Goal: Task Accomplishment & Management: Complete application form

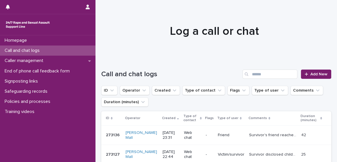
click at [249, 131] on p "Survivor's friend reached out on behalf of her to enquire about what services a…" at bounding box center [273, 134] width 48 height 6
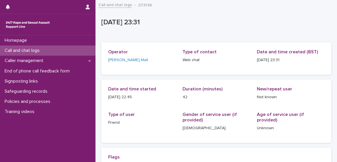
click at [68, 48] on div "Call and chat logs" at bounding box center [47, 50] width 95 height 10
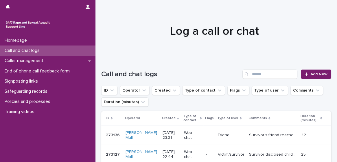
click at [139, 134] on td "[PERSON_NAME] Mall" at bounding box center [141, 134] width 37 height 19
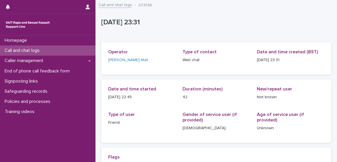
click at [64, 52] on div "Call and chat logs" at bounding box center [47, 50] width 95 height 10
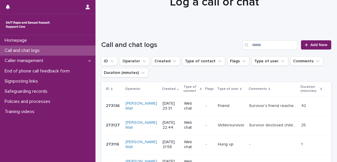
scroll to position [28, 0]
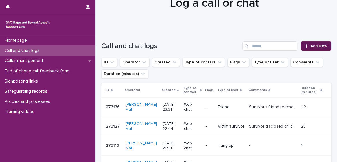
click at [319, 45] on span "Add New" at bounding box center [318, 46] width 17 height 4
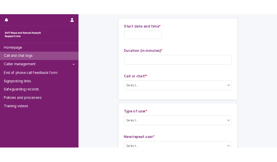
scroll to position [28, 0]
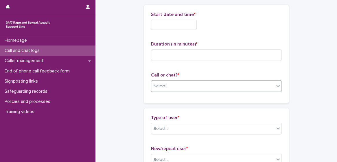
click at [248, 90] on div "Select..." at bounding box center [216, 86] width 131 height 12
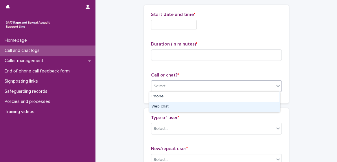
click at [241, 104] on div "Web chat" at bounding box center [214, 106] width 130 height 10
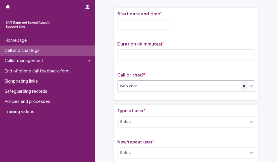
click at [241, 87] on icon at bounding box center [244, 86] width 6 height 6
click at [62, 52] on div "Call and chat logs" at bounding box center [47, 50] width 95 height 10
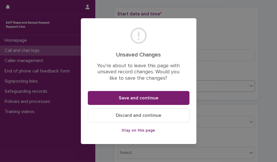
click at [134, 120] on button "Discard and continue" at bounding box center [139, 115] width 102 height 14
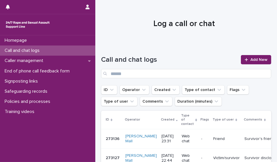
click at [182, 143] on div "Web chat" at bounding box center [189, 138] width 15 height 14
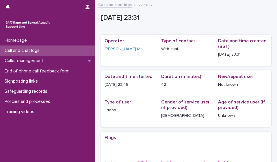
click at [55, 50] on div "Call and chat logs" at bounding box center [47, 50] width 95 height 10
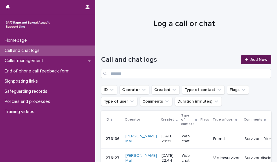
click at [263, 57] on link "Add New" at bounding box center [256, 59] width 30 height 9
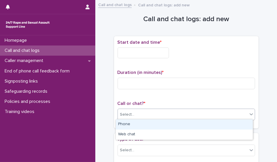
click at [156, 110] on div "Select..." at bounding box center [183, 115] width 130 height 10
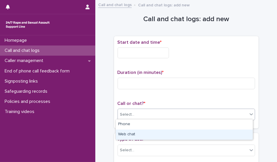
click at [148, 132] on div "Web chat" at bounding box center [184, 134] width 137 height 10
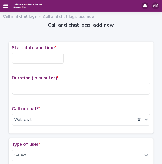
click at [30, 53] on input "text" at bounding box center [37, 58] width 51 height 11
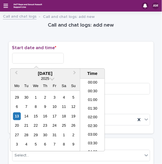
scroll to position [306, 0]
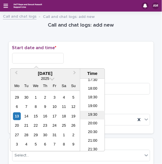
click at [94, 114] on li "19:30" at bounding box center [92, 115] width 25 height 9
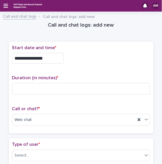
click at [51, 59] on input "**********" at bounding box center [37, 58] width 51 height 11
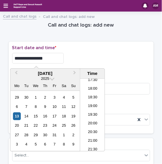
type input "**********"
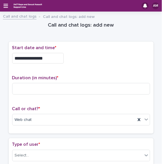
click at [97, 49] on p "Start date and time *" at bounding box center [81, 47] width 138 height 5
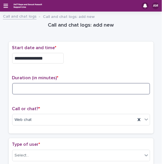
click at [35, 89] on input at bounding box center [81, 89] width 138 height 12
type input "*"
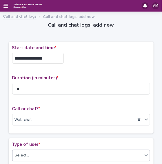
click at [58, 151] on div "Select..." at bounding box center [77, 156] width 130 height 10
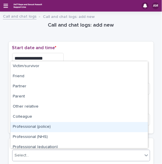
drag, startPoint x: 143, startPoint y: 130, endPoint x: 148, endPoint y: 132, distance: 5.6
click at [148, 132] on body "**********" at bounding box center [81, 82] width 162 height 164
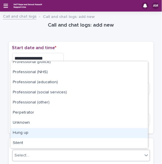
click at [135, 132] on div "Hung up" at bounding box center [78, 133] width 137 height 10
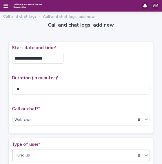
scroll to position [130, 0]
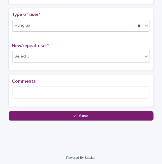
click at [104, 60] on div "Select..." at bounding box center [81, 57] width 138 height 12
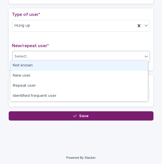
click at [97, 66] on div "Not known" at bounding box center [78, 66] width 137 height 10
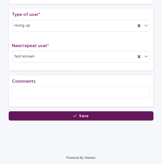
click at [69, 118] on button "Save" at bounding box center [81, 115] width 145 height 9
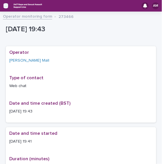
click at [7, 8] on icon "button" at bounding box center [5, 5] width 5 height 5
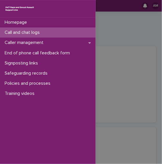
click at [23, 36] on div "Call and chat logs" at bounding box center [47, 32] width 95 height 10
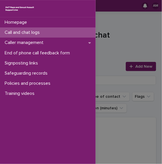
click at [142, 47] on div "Homepage Call and chat logs Caller management End of phone call feedback form S…" at bounding box center [81, 82] width 162 height 164
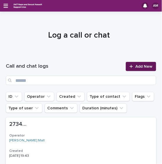
click at [135, 64] on span "Add New" at bounding box center [143, 66] width 17 height 4
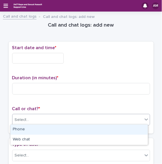
click at [84, 114] on div "Select..." at bounding box center [81, 120] width 138 height 12
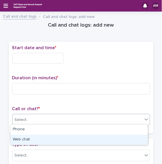
click at [65, 138] on div "Web chat" at bounding box center [78, 140] width 137 height 10
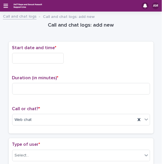
click at [31, 57] on input "text" at bounding box center [37, 58] width 51 height 11
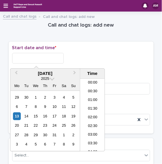
scroll to position [306, 0]
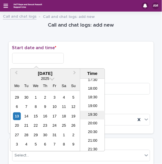
click at [92, 117] on li "19:30" at bounding box center [92, 115] width 25 height 9
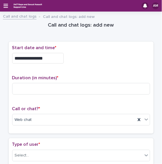
click at [50, 61] on input "**********" at bounding box center [37, 58] width 51 height 11
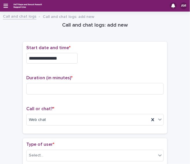
click at [84, 45] on p "Start date and time *" at bounding box center [95, 47] width 138 height 5
click at [69, 59] on input "**********" at bounding box center [51, 58] width 51 height 11
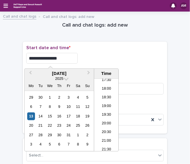
type input "**********"
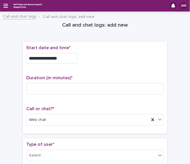
click at [100, 42] on div "**********" at bounding box center [95, 88] width 145 height 92
click at [72, 153] on div "Select..." at bounding box center [92, 156] width 130 height 10
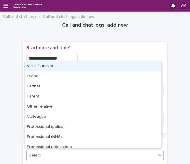
click at [67, 67] on div "Victim/survivor" at bounding box center [93, 66] width 137 height 10
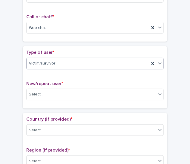
scroll to position [93, 0]
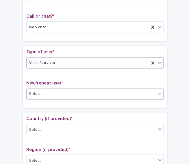
click at [98, 90] on div "Select..." at bounding box center [92, 94] width 130 height 10
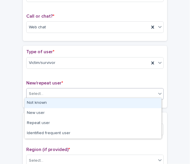
click at [75, 104] on div "Not known" at bounding box center [93, 103] width 137 height 10
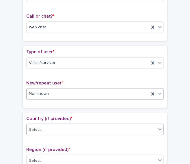
click at [70, 127] on div "Select..." at bounding box center [92, 130] width 130 height 10
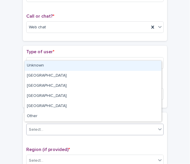
click at [65, 66] on div "Unknown" at bounding box center [93, 66] width 137 height 10
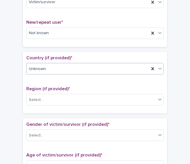
scroll to position [154, 0]
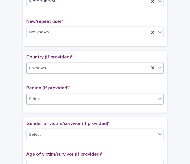
click at [131, 99] on div "Select..." at bounding box center [92, 99] width 130 height 10
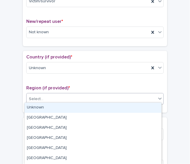
click at [109, 112] on div "Unknown" at bounding box center [93, 108] width 137 height 10
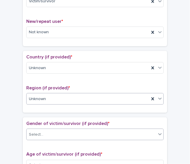
click at [105, 136] on div "Select..." at bounding box center [92, 135] width 130 height 10
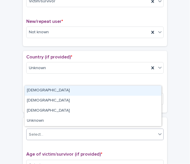
click at [88, 91] on div "[DEMOGRAPHIC_DATA]" at bounding box center [93, 91] width 137 height 10
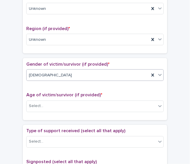
scroll to position [245, 0]
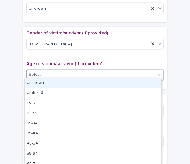
click at [121, 74] on div "Select..." at bounding box center [92, 75] width 130 height 10
click at [113, 81] on div "Unknown" at bounding box center [93, 83] width 137 height 10
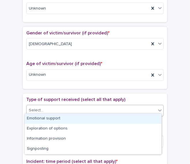
click at [88, 109] on div "Select..." at bounding box center [92, 111] width 130 height 10
click at [80, 117] on div "Emotional support" at bounding box center [93, 119] width 137 height 10
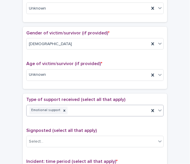
click at [108, 105] on div "Emotional support" at bounding box center [95, 111] width 138 height 12
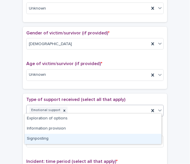
click at [86, 139] on div "Signposting" at bounding box center [93, 139] width 137 height 10
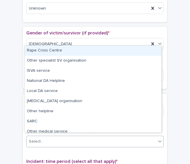
click at [86, 139] on div "Select..." at bounding box center [92, 142] width 130 height 10
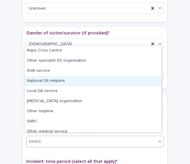
click at [83, 77] on div "National DA Helpline" at bounding box center [93, 81] width 137 height 10
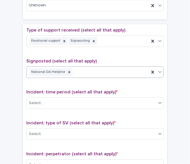
scroll to position [322, 0]
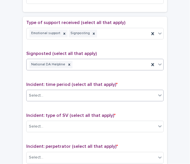
click at [128, 91] on div "Select..." at bounding box center [92, 96] width 130 height 10
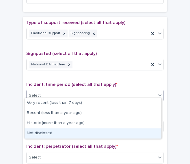
click at [101, 131] on div "Not disclosed" at bounding box center [93, 133] width 137 height 10
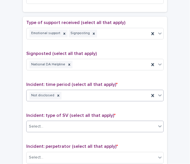
click at [96, 124] on div "Select..." at bounding box center [92, 127] width 130 height 10
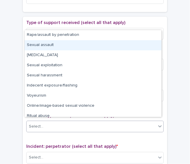
click at [79, 43] on div "Sexual assault" at bounding box center [93, 45] width 137 height 10
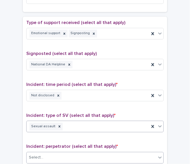
click at [93, 153] on div "Select..." at bounding box center [92, 158] width 130 height 10
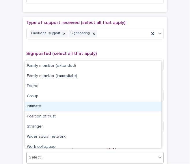
click at [86, 106] on div "Intimate" at bounding box center [93, 106] width 137 height 10
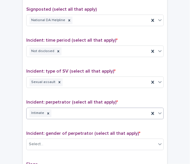
scroll to position [367, 0]
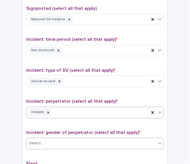
click at [96, 141] on div "Select..." at bounding box center [92, 143] width 130 height 10
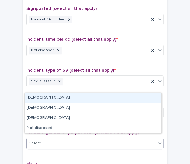
click at [70, 95] on div "[DEMOGRAPHIC_DATA]" at bounding box center [93, 98] width 137 height 10
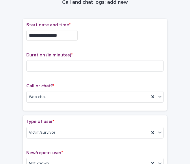
scroll to position [0, 0]
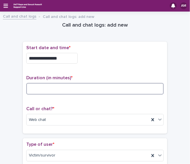
click at [71, 84] on input at bounding box center [95, 89] width 138 height 12
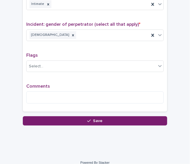
scroll to position [474, 0]
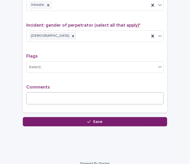
type input "**"
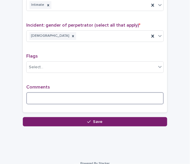
click at [96, 92] on textarea at bounding box center [95, 98] width 138 height 12
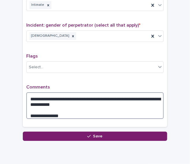
click at [62, 109] on textarea "**********" at bounding box center [95, 105] width 138 height 27
type textarea "**********"
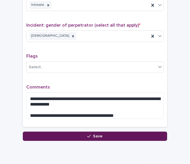
click at [93, 134] on span "Save" at bounding box center [98, 136] width 10 height 4
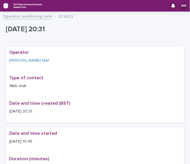
click at [4, 4] on icon "button" at bounding box center [5, 5] width 5 height 5
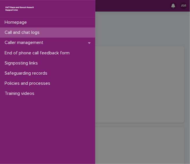
click at [29, 31] on p "Call and chat logs" at bounding box center [23, 32] width 42 height 5
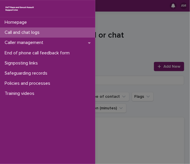
click at [151, 42] on div "Homepage Call and chat logs Caller management End of phone call feedback form S…" at bounding box center [95, 82] width 190 height 164
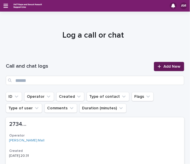
click at [164, 66] on span "Add New" at bounding box center [172, 66] width 17 height 4
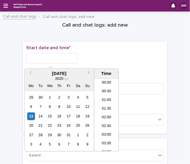
click at [64, 59] on input "text" at bounding box center [51, 58] width 51 height 11
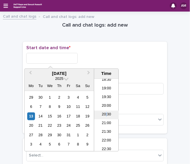
drag, startPoint x: 107, startPoint y: 107, endPoint x: 103, endPoint y: 114, distance: 8.3
click at [103, 114] on li "20:30" at bounding box center [106, 115] width 25 height 9
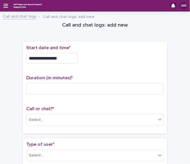
click at [65, 60] on input "**********" at bounding box center [51, 58] width 51 height 11
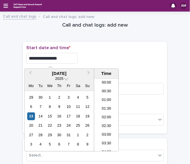
click at [62, 58] on input "**********" at bounding box center [51, 58] width 51 height 11
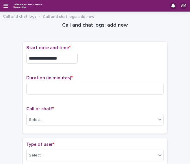
click at [147, 54] on div "**********" at bounding box center [95, 58] width 138 height 11
click at [71, 61] on input "**********" at bounding box center [51, 58] width 51 height 11
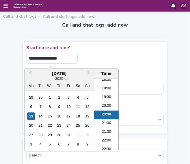
type input "**********"
click at [135, 49] on p "Start date and time *" at bounding box center [95, 47] width 138 height 5
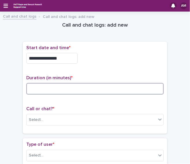
click at [61, 90] on input at bounding box center [95, 89] width 138 height 12
type input "**"
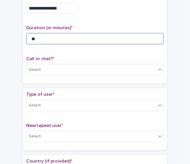
scroll to position [77, 0]
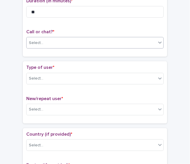
click at [73, 40] on div "Select..." at bounding box center [92, 43] width 130 height 10
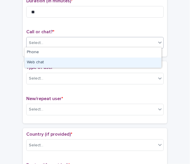
click at [57, 61] on div "Web chat" at bounding box center [93, 63] width 137 height 10
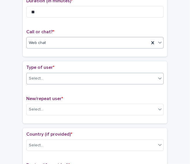
click at [60, 78] on div "Select..." at bounding box center [92, 79] width 130 height 10
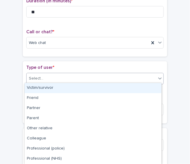
click at [56, 88] on div "Victim/survivor" at bounding box center [93, 88] width 137 height 10
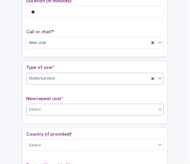
click at [59, 105] on div "Select..." at bounding box center [92, 110] width 130 height 10
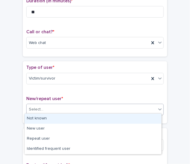
click at [60, 120] on div "Not known" at bounding box center [93, 119] width 137 height 10
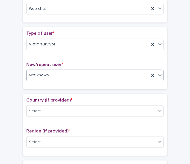
scroll to position [123, 0]
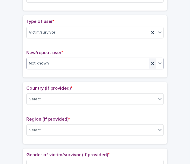
click at [152, 63] on icon at bounding box center [153, 63] width 3 height 3
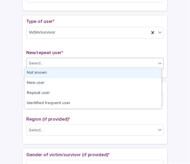
click at [143, 64] on div "Select..." at bounding box center [92, 64] width 130 height 10
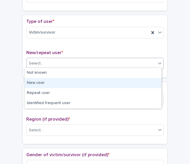
click at [127, 81] on div "New user" at bounding box center [93, 83] width 137 height 10
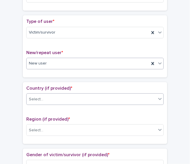
click at [119, 101] on div "Select..." at bounding box center [92, 100] width 130 height 10
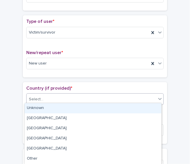
click at [111, 108] on div "Unknown" at bounding box center [93, 108] width 137 height 10
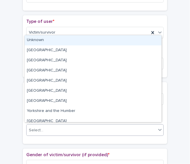
click at [104, 130] on div "Select..." at bounding box center [92, 130] width 130 height 10
click at [99, 40] on div "Unknown" at bounding box center [93, 40] width 137 height 10
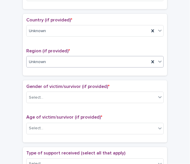
scroll to position [193, 0]
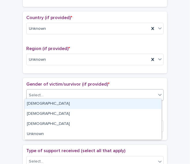
click at [128, 95] on div "Select..." at bounding box center [92, 95] width 130 height 10
click at [114, 103] on div "[DEMOGRAPHIC_DATA]" at bounding box center [93, 104] width 137 height 10
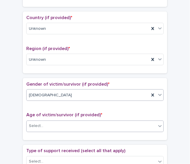
click at [105, 123] on div "Select..." at bounding box center [92, 126] width 130 height 10
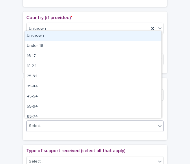
click at [88, 36] on div "Unknown" at bounding box center [93, 36] width 137 height 10
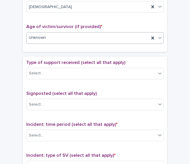
scroll to position [282, 0]
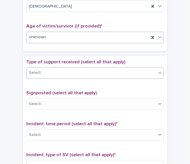
click at [108, 71] on div "Select..." at bounding box center [92, 73] width 130 height 10
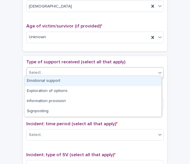
click at [96, 79] on div "Emotional support" at bounding box center [93, 81] width 137 height 10
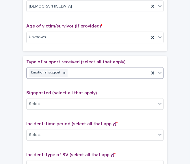
click at [96, 76] on div "Type of support received (select all that apply) option Emotional support, sele…" at bounding box center [95, 72] width 138 height 24
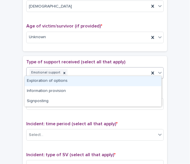
click at [96, 70] on div "Emotional support" at bounding box center [88, 73] width 123 height 10
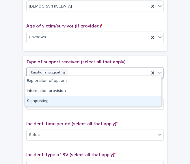
drag, startPoint x: 82, startPoint y: 95, endPoint x: 80, endPoint y: 101, distance: 6.9
click at [80, 101] on div "Signposting" at bounding box center [93, 101] width 137 height 10
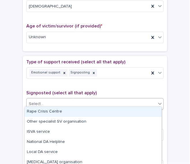
click at [79, 101] on div "Select..." at bounding box center [92, 104] width 130 height 10
click at [68, 113] on div "Rape Crisis Centre" at bounding box center [93, 112] width 137 height 10
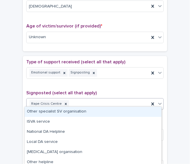
click at [92, 103] on div "Rape Crisis Centre" at bounding box center [88, 104] width 123 height 10
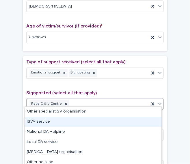
click at [69, 117] on div "ISVA service" at bounding box center [93, 122] width 137 height 10
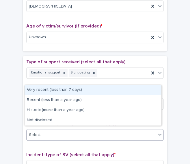
click at [67, 131] on div "Select..." at bounding box center [92, 135] width 130 height 10
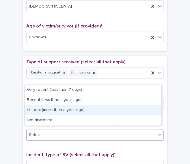
click at [66, 112] on div "Historic (more than a year ago)" at bounding box center [93, 110] width 137 height 10
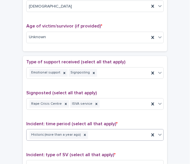
click at [75, 156] on div "Incident: type of SV (select all that apply) * Select..." at bounding box center [95, 164] width 138 height 24
click at [75, 161] on div "Select..." at bounding box center [92, 166] width 130 height 10
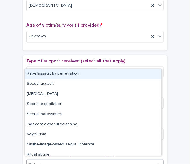
click at [69, 75] on div "Rape/assault by penetration" at bounding box center [93, 74] width 137 height 10
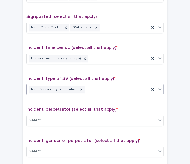
scroll to position [383, 0]
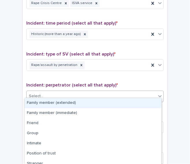
click at [77, 91] on div "Select..." at bounding box center [92, 96] width 130 height 10
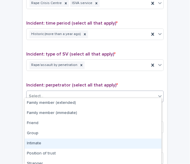
click at [51, 140] on div "Intimate" at bounding box center [93, 143] width 137 height 10
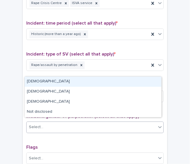
click at [62, 122] on div "Select..." at bounding box center [92, 127] width 130 height 10
click at [62, 82] on div "[DEMOGRAPHIC_DATA]" at bounding box center [93, 82] width 137 height 10
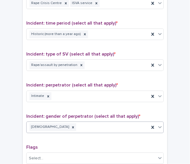
scroll to position [477, 0]
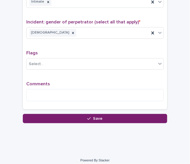
click at [121, 83] on div "Comments" at bounding box center [95, 93] width 138 height 25
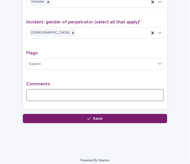
click at [113, 89] on textarea at bounding box center [95, 95] width 138 height 12
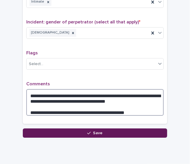
type textarea "**********"
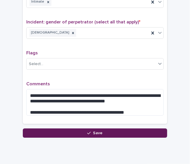
click at [112, 129] on button "Save" at bounding box center [95, 132] width 145 height 9
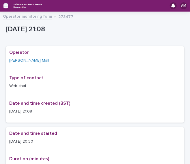
click at [5, 7] on icon "button" at bounding box center [5, 5] width 5 height 5
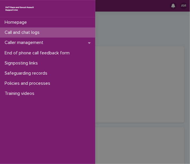
click at [21, 33] on p "Call and chat logs" at bounding box center [23, 32] width 42 height 5
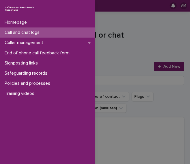
click at [132, 60] on div "Homepage Call and chat logs Caller management End of phone call feedback form S…" at bounding box center [95, 82] width 190 height 164
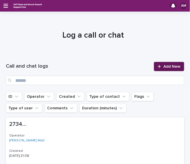
click at [158, 67] on icon at bounding box center [159, 66] width 3 height 4
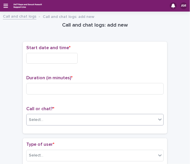
click at [64, 119] on div "Select..." at bounding box center [92, 120] width 130 height 10
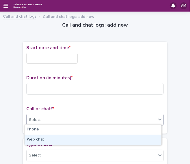
click at [53, 139] on div "Web chat" at bounding box center [93, 140] width 137 height 10
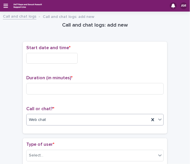
click at [48, 55] on input "text" at bounding box center [51, 58] width 51 height 11
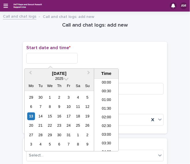
scroll to position [333, 0]
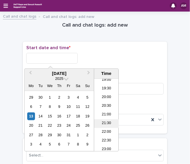
click at [104, 124] on li "21:30" at bounding box center [106, 123] width 25 height 9
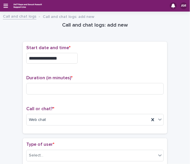
click at [75, 56] on input "**********" at bounding box center [51, 58] width 51 height 11
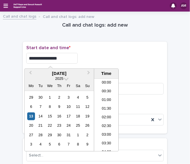
scroll to position [341, 0]
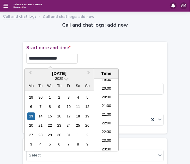
type input "**********"
click at [92, 58] on div "**********" at bounding box center [95, 58] width 138 height 11
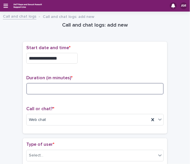
click at [53, 89] on input at bounding box center [95, 89] width 138 height 12
type input "**"
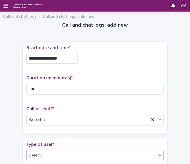
click at [60, 155] on div "Select..." at bounding box center [92, 156] width 130 height 10
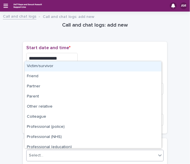
click at [78, 69] on div "Victim/survivor" at bounding box center [93, 66] width 137 height 10
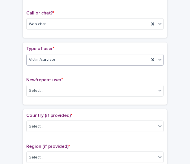
scroll to position [114, 0]
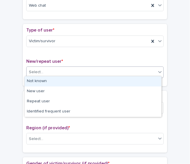
click at [85, 74] on div "Select..." at bounding box center [92, 72] width 130 height 10
click at [76, 82] on div "Not known" at bounding box center [93, 81] width 137 height 10
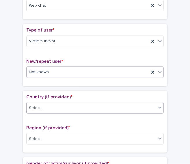
click at [72, 106] on div "Select..." at bounding box center [92, 108] width 130 height 10
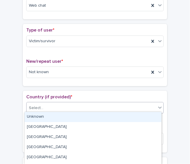
click at [62, 119] on div "Unknown" at bounding box center [93, 117] width 137 height 10
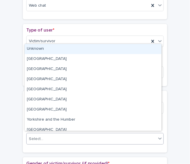
drag, startPoint x: 61, startPoint y: 139, endPoint x: 45, endPoint y: 50, distance: 91.1
click at [45, 50] on div "Unknown" at bounding box center [93, 49] width 137 height 10
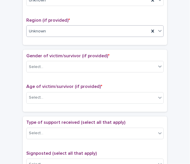
scroll to position [244, 0]
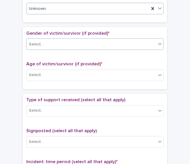
click at [97, 43] on div "Select..." at bounding box center [92, 45] width 130 height 10
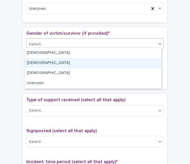
click at [76, 62] on div "[DEMOGRAPHIC_DATA]" at bounding box center [93, 63] width 137 height 10
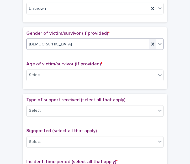
click at [152, 43] on icon at bounding box center [153, 44] width 3 height 3
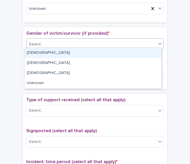
click at [152, 41] on div "Select..." at bounding box center [92, 45] width 130 height 10
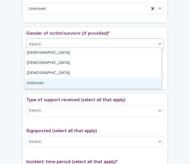
click at [117, 84] on div "Unknown" at bounding box center [93, 83] width 137 height 10
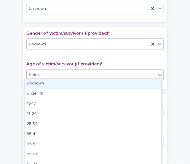
click at [114, 76] on div "Select..." at bounding box center [92, 76] width 130 height 10
click at [104, 86] on div "Unknown" at bounding box center [93, 84] width 137 height 10
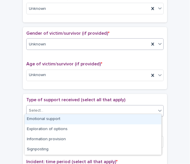
click at [92, 110] on div "Select..." at bounding box center [92, 111] width 130 height 10
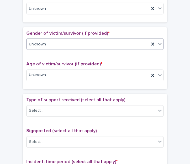
drag, startPoint x: 178, startPoint y: 100, endPoint x: 156, endPoint y: 132, distance: 39.0
click at [156, 132] on div "Signposted (select all that apply) Select..." at bounding box center [95, 140] width 138 height 24
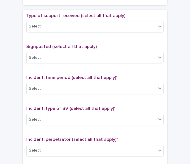
scroll to position [332, 0]
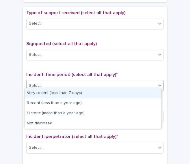
click at [132, 81] on div "Select..." at bounding box center [92, 86] width 130 height 10
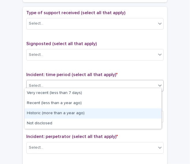
click at [103, 117] on div "Historic (more than a year ago)" at bounding box center [93, 113] width 137 height 10
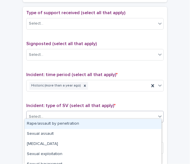
click at [103, 117] on div "Select..." at bounding box center [92, 117] width 130 height 10
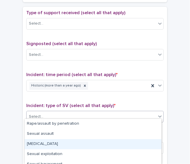
click at [88, 144] on div "[MEDICAL_DATA]" at bounding box center [93, 144] width 137 height 10
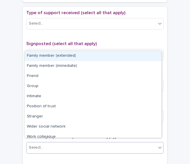
click at [88, 144] on div "Select..." at bounding box center [92, 148] width 130 height 10
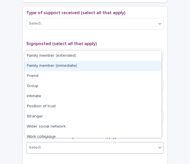
click at [109, 68] on div "Family member (immediate)" at bounding box center [93, 66] width 137 height 10
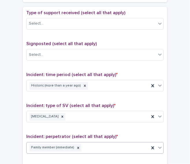
scroll to position [475, 0]
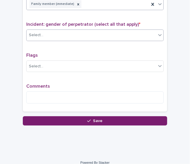
click at [118, 36] on div "Select..." at bounding box center [95, 35] width 138 height 12
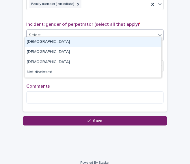
click at [112, 40] on div "[DEMOGRAPHIC_DATA]" at bounding box center [93, 42] width 137 height 10
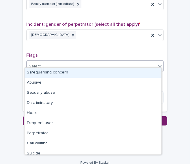
click at [106, 66] on div "Select..." at bounding box center [92, 67] width 130 height 10
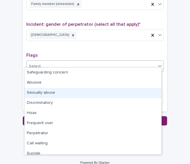
click at [88, 93] on div "Sexually abuse" at bounding box center [93, 93] width 137 height 10
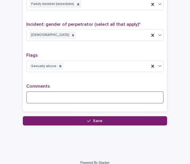
click at [86, 93] on textarea at bounding box center [95, 97] width 138 height 12
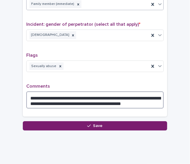
type textarea "**********"
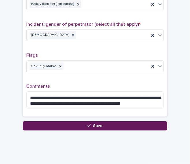
click at [109, 124] on button "Save" at bounding box center [95, 125] width 145 height 9
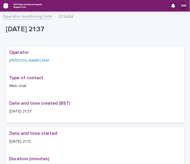
click at [6, 6] on icon "button" at bounding box center [5, 5] width 5 height 5
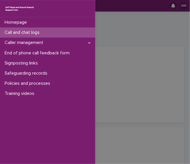
click at [26, 32] on p "Call and chat logs" at bounding box center [23, 32] width 42 height 5
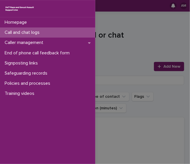
click at [144, 46] on div "Homepage Call and chat logs Caller management End of phone call feedback form S…" at bounding box center [95, 82] width 190 height 164
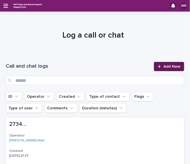
click at [158, 67] on icon at bounding box center [159, 66] width 3 height 4
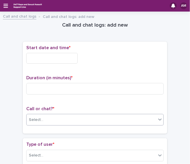
click at [58, 117] on div "Select..." at bounding box center [92, 120] width 130 height 10
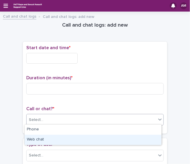
click at [49, 137] on div "Web chat" at bounding box center [93, 140] width 137 height 10
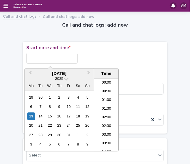
click at [71, 61] on input "text" at bounding box center [51, 58] width 51 height 11
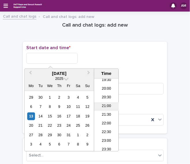
click at [108, 103] on li "21:00" at bounding box center [106, 106] width 25 height 9
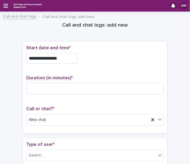
click at [68, 56] on input "**********" at bounding box center [51, 58] width 51 height 11
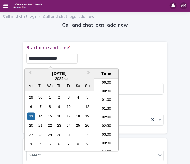
scroll to position [333, 0]
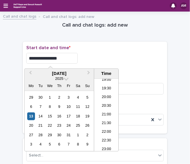
type input "**********"
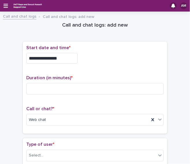
click at [51, 156] on div "Select..." at bounding box center [92, 156] width 130 height 10
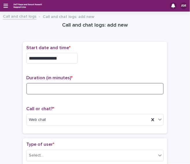
click at [40, 86] on input at bounding box center [95, 89] width 138 height 12
type input "**"
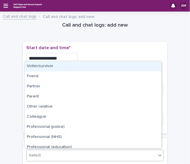
click at [76, 154] on div "Select..." at bounding box center [92, 156] width 130 height 10
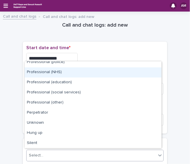
scroll to position [0, 0]
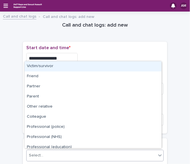
click at [108, 61] on div "**********" at bounding box center [95, 58] width 138 height 11
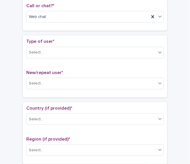
scroll to position [105, 0]
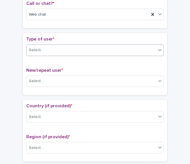
click at [130, 51] on div "Select..." at bounding box center [92, 50] width 130 height 10
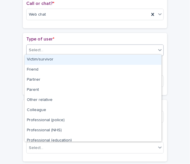
click at [121, 60] on div "Victim/survivor" at bounding box center [93, 60] width 137 height 10
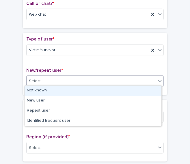
drag, startPoint x: 117, startPoint y: 78, endPoint x: 144, endPoint y: 90, distance: 29.3
click at [144, 90] on div "Not known" at bounding box center [93, 91] width 137 height 10
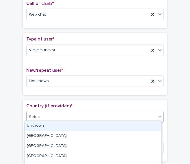
click at [70, 116] on div "Select..." at bounding box center [92, 117] width 130 height 10
click at [59, 128] on div "Unknown" at bounding box center [93, 126] width 137 height 10
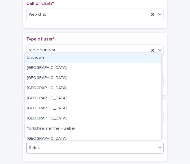
click at [67, 143] on div "Select..." at bounding box center [92, 148] width 130 height 10
click at [66, 60] on div "Unknown" at bounding box center [93, 58] width 137 height 10
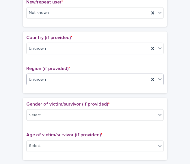
scroll to position [174, 0]
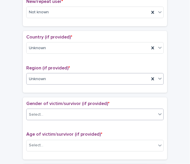
click at [69, 114] on div "Select..." at bounding box center [92, 115] width 130 height 10
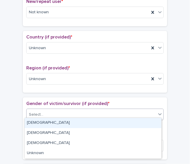
click at [59, 121] on div "[DEMOGRAPHIC_DATA]" at bounding box center [93, 123] width 137 height 10
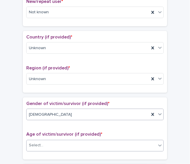
click at [58, 147] on div "Select..." at bounding box center [92, 146] width 130 height 10
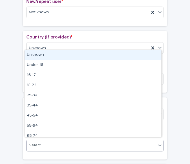
click at [49, 57] on div "Unknown" at bounding box center [93, 55] width 137 height 10
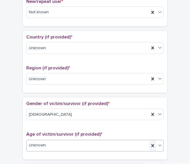
click at [150, 143] on icon at bounding box center [153, 146] width 6 height 6
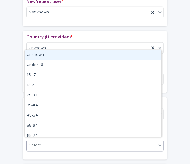
click at [119, 144] on div "Select..." at bounding box center [92, 146] width 130 height 10
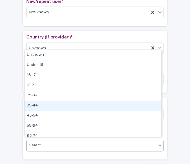
click at [112, 105] on div "35-44" at bounding box center [93, 106] width 137 height 10
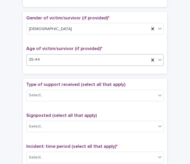
scroll to position [281, 0]
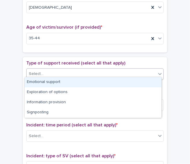
click at [112, 71] on div "Select..." at bounding box center [92, 74] width 130 height 10
click at [98, 82] on div "Emotional support" at bounding box center [93, 82] width 137 height 10
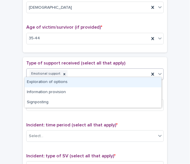
click at [115, 74] on div "Emotional support" at bounding box center [88, 74] width 123 height 10
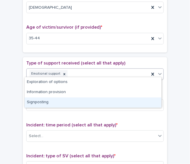
click at [90, 101] on div "Signposting" at bounding box center [93, 102] width 137 height 10
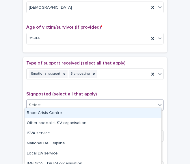
click at [90, 101] on div "Select..." at bounding box center [92, 106] width 130 height 10
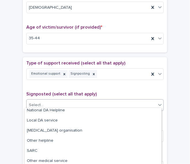
scroll to position [34, 0]
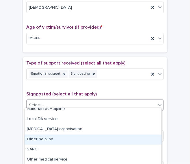
click at [132, 137] on div "Other helpline" at bounding box center [93, 139] width 137 height 10
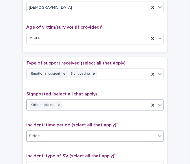
click at [126, 132] on div "Select..." at bounding box center [92, 137] width 130 height 10
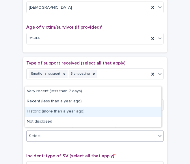
click at [102, 114] on div "Historic (more than a year ago)" at bounding box center [93, 112] width 137 height 10
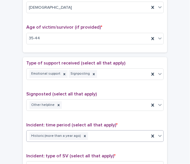
scroll to position [392, 0]
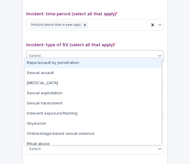
click at [111, 51] on div "Select..." at bounding box center [92, 56] width 130 height 10
click at [93, 65] on div "Rape/assault by penetration" at bounding box center [93, 63] width 137 height 10
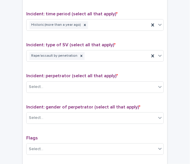
click at [101, 60] on div "Incident: type of SV (select all that apply) * Rape/assault by penetration" at bounding box center [95, 54] width 138 height 24
click at [101, 57] on div "Rape/assault by penetration" at bounding box center [88, 56] width 123 height 10
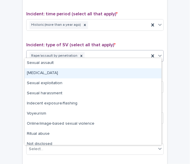
click at [77, 70] on div "[MEDICAL_DATA]" at bounding box center [93, 73] width 137 height 10
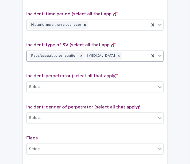
click at [76, 90] on div "Incident: perpetrator (select all that apply) * Select..." at bounding box center [95, 85] width 138 height 24
drag, startPoint x: 76, startPoint y: 90, endPoint x: 74, endPoint y: 87, distance: 4.4
click at [74, 87] on div "Select..." at bounding box center [92, 87] width 130 height 10
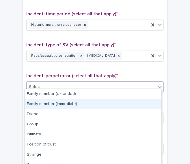
click at [73, 104] on div "Family member (immediate)" at bounding box center [93, 104] width 137 height 10
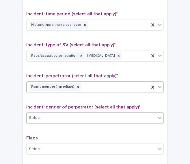
click at [73, 113] on div "Select..." at bounding box center [92, 118] width 130 height 10
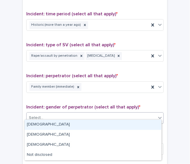
click at [62, 126] on div "[DEMOGRAPHIC_DATA]" at bounding box center [93, 125] width 137 height 10
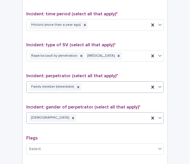
click at [100, 85] on div "Family member (immediate)" at bounding box center [88, 87] width 123 height 10
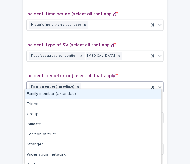
click at [136, 63] on div "Type of support received (select all that apply) Emotional support Signposting …" at bounding box center [95, 70] width 138 height 242
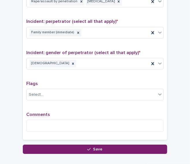
scroll to position [444, 0]
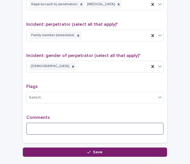
click at [124, 126] on textarea at bounding box center [95, 129] width 138 height 12
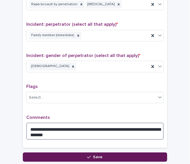
type textarea "**********"
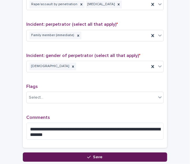
click at [145, 152] on button "Save" at bounding box center [95, 156] width 145 height 9
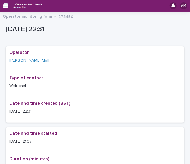
click at [5, 5] on icon "button" at bounding box center [5, 5] width 5 height 5
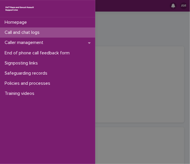
click at [26, 35] on p "Call and chat logs" at bounding box center [23, 32] width 42 height 5
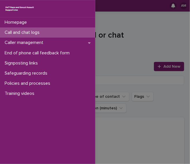
click at [143, 55] on div "Homepage Call and chat logs Caller management End of phone call feedback form S…" at bounding box center [95, 82] width 190 height 164
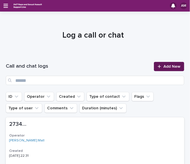
click at [164, 67] on span "Add New" at bounding box center [172, 66] width 17 height 4
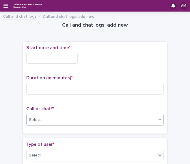
click at [61, 120] on div "Select..." at bounding box center [92, 120] width 130 height 10
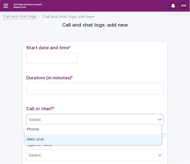
click at [56, 137] on div "Web chat" at bounding box center [93, 140] width 137 height 10
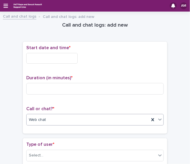
click at [48, 53] on input "text" at bounding box center [51, 58] width 51 height 11
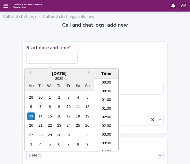
scroll to position [344, 0]
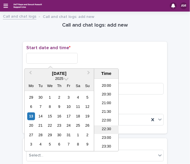
click at [102, 127] on li "22:30" at bounding box center [106, 129] width 25 height 9
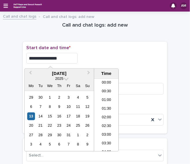
click at [72, 59] on input "**********" at bounding box center [51, 58] width 51 height 11
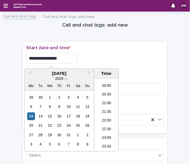
type input "**********"
click at [106, 58] on div "**********" at bounding box center [95, 58] width 138 height 11
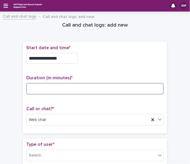
click at [51, 90] on input at bounding box center [95, 89] width 138 height 12
type input "**"
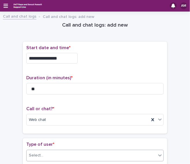
click at [63, 152] on div "Select..." at bounding box center [92, 156] width 130 height 10
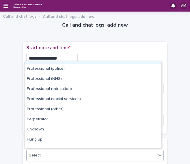
scroll to position [65, 0]
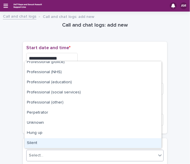
click at [134, 140] on div "Silent" at bounding box center [93, 143] width 137 height 10
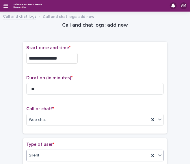
scroll to position [85, 0]
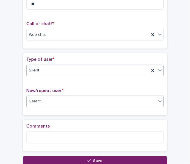
click at [138, 99] on div "Select..." at bounding box center [92, 102] width 130 height 10
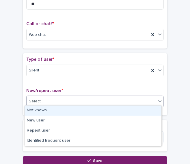
click at [121, 110] on div "Not known" at bounding box center [93, 111] width 137 height 10
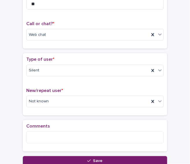
click at [90, 157] on button "Save" at bounding box center [95, 160] width 145 height 9
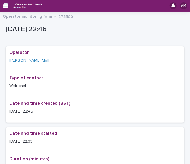
click at [7, 6] on icon "button" at bounding box center [5, 5] width 5 height 5
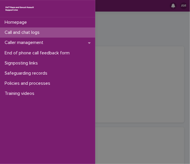
click at [27, 30] on p "Call and chat logs" at bounding box center [23, 32] width 42 height 5
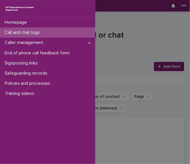
drag, startPoint x: 142, startPoint y: 50, endPoint x: 154, endPoint y: 38, distance: 16.8
click at [154, 38] on div "Homepage Call and chat logs Caller management End of phone call feedback form S…" at bounding box center [95, 82] width 190 height 164
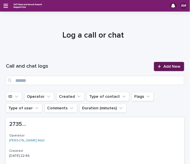
click at [168, 68] on span "Add New" at bounding box center [172, 66] width 17 height 4
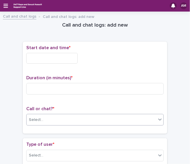
click at [98, 122] on div "Select..." at bounding box center [92, 120] width 130 height 10
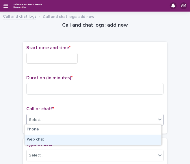
click at [84, 139] on div "Web chat" at bounding box center [93, 140] width 137 height 10
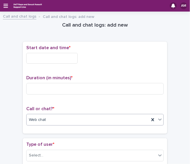
click at [50, 61] on input "text" at bounding box center [51, 58] width 51 height 11
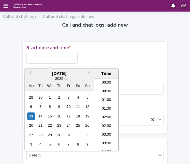
scroll to position [344, 0]
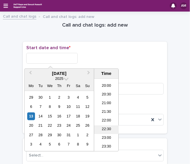
click at [107, 133] on li "22:30" at bounding box center [106, 129] width 25 height 9
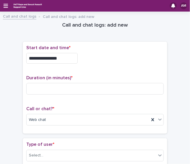
click at [60, 61] on input "**********" at bounding box center [51, 58] width 51 height 11
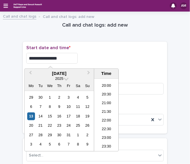
type input "**********"
click at [108, 47] on p "Start date and time *" at bounding box center [95, 47] width 138 height 5
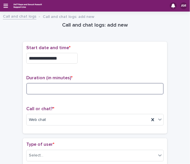
click at [53, 93] on input at bounding box center [95, 89] width 138 height 12
type input "**"
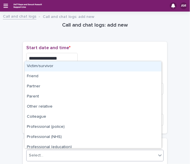
click at [70, 153] on div "Select..." at bounding box center [92, 156] width 130 height 10
click at [70, 64] on div "Victim/survivor" at bounding box center [93, 66] width 137 height 10
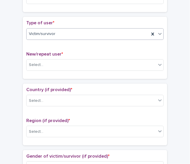
scroll to position [119, 0]
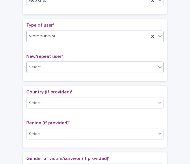
click at [136, 63] on div "Select..." at bounding box center [92, 67] width 130 height 10
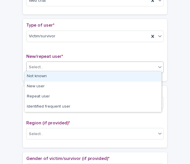
click at [121, 77] on div "Not known" at bounding box center [93, 76] width 137 height 10
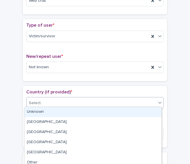
click at [116, 102] on div "Select..." at bounding box center [92, 103] width 130 height 10
click at [104, 112] on div "Unknown" at bounding box center [93, 112] width 137 height 10
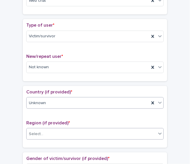
click at [102, 130] on div "Select..." at bounding box center [92, 134] width 130 height 10
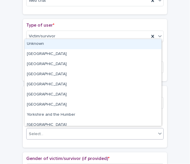
click at [82, 47] on div "Unknown" at bounding box center [93, 44] width 137 height 10
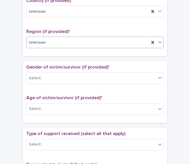
scroll to position [213, 0]
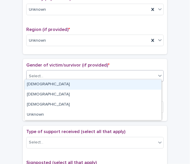
click at [108, 71] on div "Select..." at bounding box center [92, 76] width 130 height 10
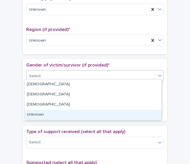
click at [90, 114] on div "Unknown" at bounding box center [93, 115] width 137 height 10
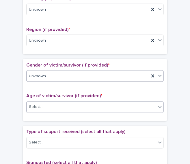
click at [86, 105] on div "Select..." at bounding box center [92, 107] width 130 height 10
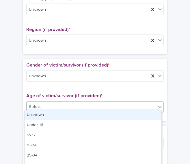
click at [79, 117] on div "Unknown" at bounding box center [93, 115] width 137 height 10
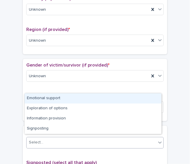
click at [79, 138] on div "Select..." at bounding box center [92, 143] width 130 height 10
click at [74, 100] on div "Emotional support" at bounding box center [93, 98] width 137 height 10
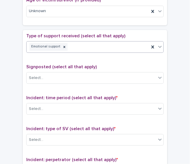
scroll to position [317, 0]
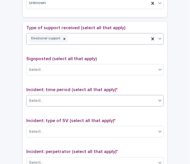
click at [123, 96] on div "Select..." at bounding box center [92, 101] width 130 height 10
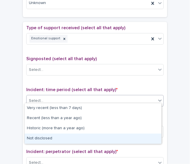
click at [106, 141] on div "Not disclosed" at bounding box center [93, 139] width 137 height 10
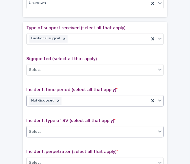
click at [104, 129] on div "Select..." at bounding box center [92, 132] width 130 height 10
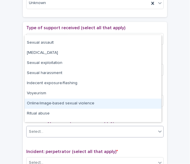
scroll to position [14, 0]
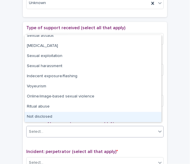
click at [148, 118] on div "Not disclosed" at bounding box center [93, 117] width 137 height 10
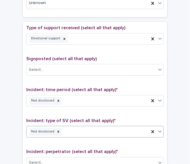
scroll to position [401, 0]
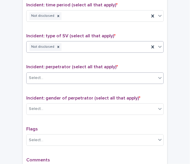
click at [136, 73] on div "Select..." at bounding box center [92, 78] width 130 height 10
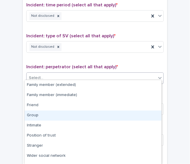
scroll to position [27, 0]
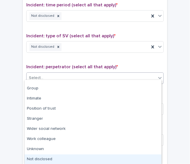
click at [132, 158] on div "Not disclosed" at bounding box center [93, 159] width 137 height 10
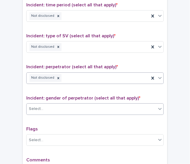
click at [128, 105] on div "Select..." at bounding box center [92, 109] width 130 height 10
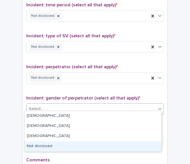
click at [121, 144] on div "Not disclosed" at bounding box center [93, 146] width 137 height 10
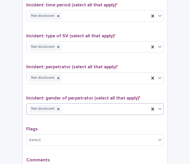
drag, startPoint x: 188, startPoint y: 130, endPoint x: 172, endPoint y: 33, distance: 98.1
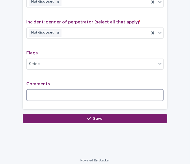
click at [101, 89] on textarea at bounding box center [95, 95] width 138 height 12
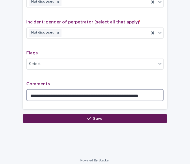
type textarea "**********"
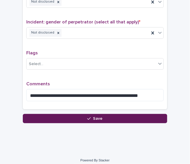
click at [114, 118] on button "Save" at bounding box center [95, 118] width 145 height 9
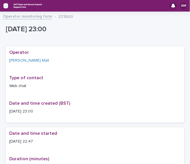
click at [4, 5] on icon "button" at bounding box center [5, 5] width 5 height 5
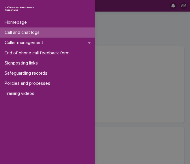
click at [26, 32] on p "Call and chat logs" at bounding box center [23, 32] width 42 height 5
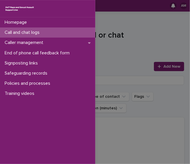
click at [124, 37] on div "Homepage Call and chat logs Caller management End of phone call feedback form S…" at bounding box center [95, 82] width 190 height 164
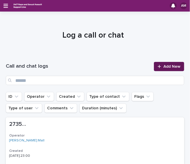
click at [154, 66] on link "Add New" at bounding box center [169, 66] width 30 height 9
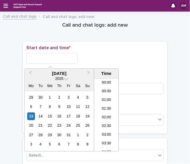
click at [59, 59] on input "text" at bounding box center [51, 58] width 51 height 11
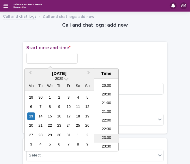
click at [106, 138] on li "23:00" at bounding box center [106, 138] width 25 height 9
type input "**********"
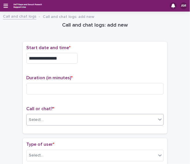
click at [49, 119] on div "Select..." at bounding box center [92, 120] width 130 height 10
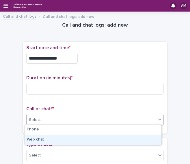
click at [41, 142] on div "Web chat" at bounding box center [93, 140] width 137 height 10
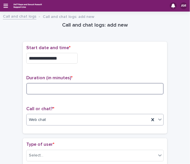
click at [38, 85] on input at bounding box center [95, 89] width 138 height 12
type input "**"
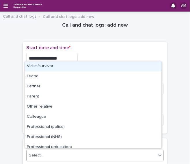
click at [57, 155] on div "Select..." at bounding box center [92, 156] width 130 height 10
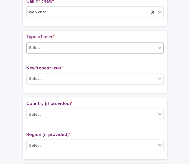
scroll to position [120, 0]
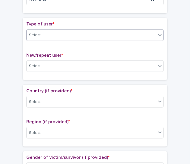
click at [92, 35] on div "Select..." at bounding box center [92, 35] width 130 height 10
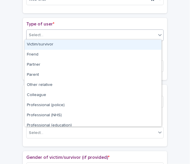
click at [83, 42] on div "Victim/survivor" at bounding box center [93, 45] width 137 height 10
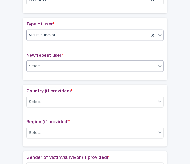
click at [68, 65] on div "Select..." at bounding box center [92, 66] width 130 height 10
click at [48, 61] on div "Select..." at bounding box center [92, 66] width 130 height 10
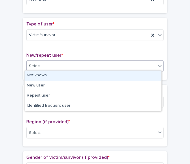
click at [46, 76] on div "Not known" at bounding box center [93, 76] width 137 height 10
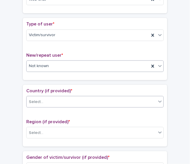
click at [51, 101] on div "Select..." at bounding box center [92, 102] width 130 height 10
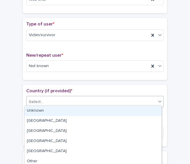
click at [47, 110] on div "Unknown" at bounding box center [93, 111] width 137 height 10
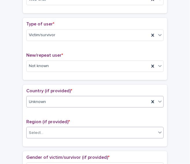
click at [51, 131] on div "Select..." at bounding box center [92, 133] width 130 height 10
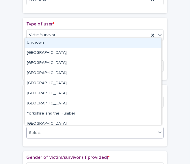
click at [50, 41] on div "Unknown" at bounding box center [93, 43] width 137 height 10
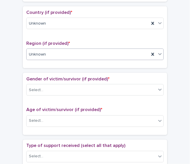
scroll to position [219, 0]
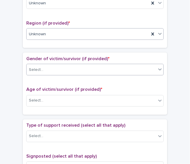
click at [94, 66] on div "Select..." at bounding box center [92, 70] width 130 height 10
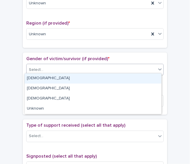
click at [75, 83] on div "[DEMOGRAPHIC_DATA]" at bounding box center [93, 78] width 137 height 10
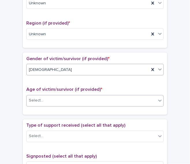
click at [71, 104] on body "**********" at bounding box center [95, 82] width 190 height 164
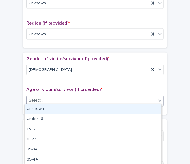
click at [66, 111] on div "Unknown" at bounding box center [93, 109] width 137 height 10
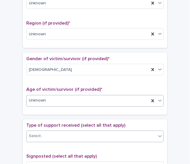
click at [68, 136] on div "Select..." at bounding box center [92, 137] width 130 height 10
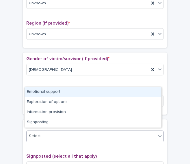
click at [60, 93] on div "Emotional support" at bounding box center [93, 92] width 137 height 10
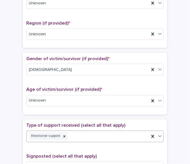
click at [103, 135] on div "Emotional support" at bounding box center [88, 136] width 123 height 10
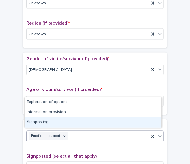
click at [86, 126] on div "Signposting" at bounding box center [93, 122] width 137 height 10
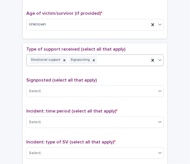
scroll to position [305, 0]
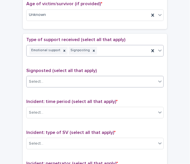
click at [83, 77] on div "Select..." at bounding box center [92, 82] width 130 height 10
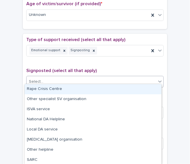
click at [69, 91] on div "Rape Crisis Centre" at bounding box center [93, 89] width 137 height 10
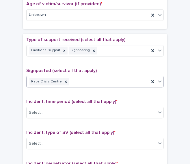
click at [103, 77] on div "Rape Crisis Centre" at bounding box center [88, 82] width 123 height 10
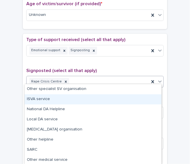
click at [61, 103] on div "ISVA service" at bounding box center [93, 99] width 137 height 10
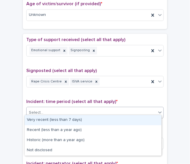
click at [72, 113] on div "Select..." at bounding box center [92, 113] width 130 height 10
click at [67, 109] on div "Select..." at bounding box center [92, 113] width 130 height 10
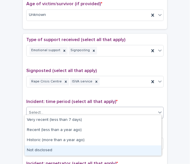
click at [58, 152] on div "Not disclosed" at bounding box center [93, 150] width 137 height 10
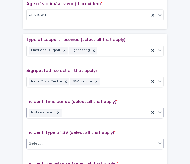
click at [64, 144] on div "Select..." at bounding box center [95, 144] width 138 height 12
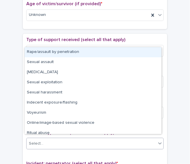
click at [74, 139] on div "Select..." at bounding box center [92, 144] width 130 height 10
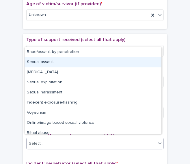
click at [67, 60] on div "Sexual assault" at bounding box center [93, 62] width 137 height 10
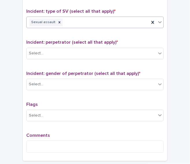
scroll to position [426, 0]
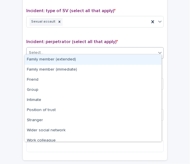
click at [93, 54] on div "Select..." at bounding box center [95, 53] width 138 height 12
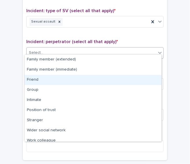
click at [99, 83] on div "Friend" at bounding box center [93, 80] width 137 height 10
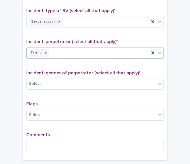
click at [60, 48] on div "Friend" at bounding box center [88, 53] width 123 height 10
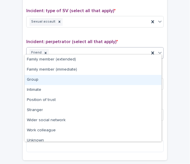
click at [50, 81] on div "Group" at bounding box center [93, 80] width 137 height 10
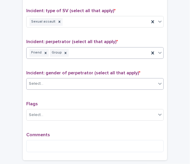
click at [55, 84] on div "Select..." at bounding box center [92, 84] width 130 height 10
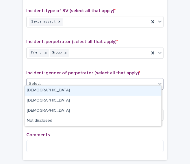
click at [51, 90] on div "[DEMOGRAPHIC_DATA]" at bounding box center [93, 91] width 137 height 10
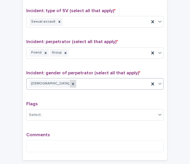
click at [71, 82] on icon at bounding box center [73, 84] width 4 height 4
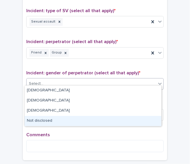
click at [42, 121] on div "Not disclosed" at bounding box center [93, 121] width 137 height 10
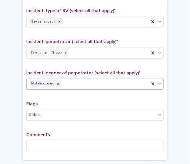
click at [43, 149] on div "Comments" at bounding box center [95, 144] width 138 height 25
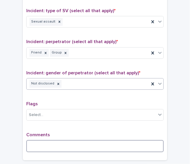
click at [39, 140] on textarea at bounding box center [95, 146] width 138 height 12
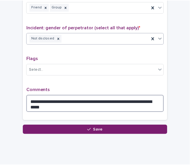
scroll to position [480, 0]
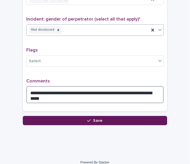
type textarea "**********"
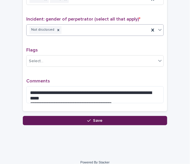
click at [128, 116] on button "Save" at bounding box center [95, 120] width 145 height 9
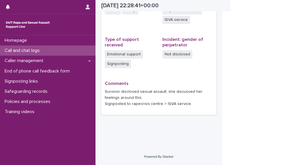
scroll to position [164, 0]
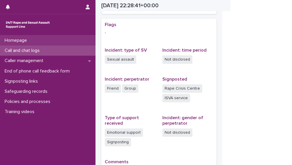
click at [66, 45] on div "Homepage" at bounding box center [47, 40] width 95 height 10
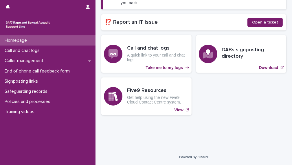
scroll to position [111, 0]
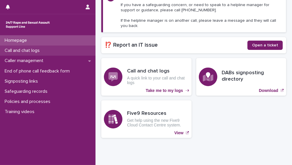
click at [66, 47] on div "Call and chat logs" at bounding box center [47, 50] width 95 height 10
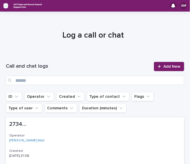
click at [6, 8] on icon "button" at bounding box center [5, 5] width 5 height 5
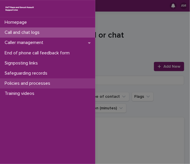
click at [25, 84] on p "Policies and processes" at bounding box center [28, 83] width 53 height 5
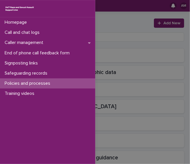
click at [134, 60] on div "Homepage Call and chat logs Caller management End of phone call feedback form S…" at bounding box center [95, 82] width 190 height 164
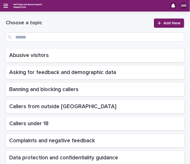
click at [98, 32] on div "Choose a topic Add New" at bounding box center [95, 30] width 179 height 23
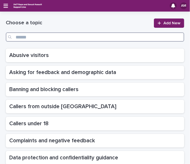
click at [97, 37] on input "Search" at bounding box center [95, 36] width 179 height 9
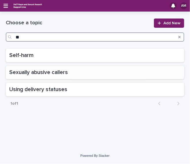
type input "**"
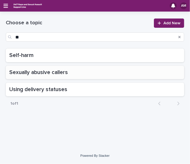
click at [76, 75] on p at bounding box center [95, 72] width 172 height 7
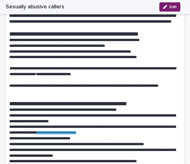
scroll to position [229, 0]
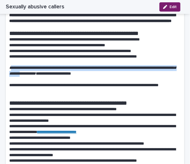
drag, startPoint x: 70, startPoint y: 96, endPoint x: 10, endPoint y: 90, distance: 60.1
click at [10, 76] on em "**********" at bounding box center [92, 71] width 167 height 10
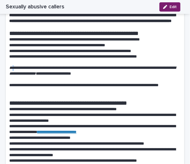
drag, startPoint x: 10, startPoint y: 90, endPoint x: 14, endPoint y: 92, distance: 4.1
click at [14, 76] on em "**********" at bounding box center [92, 71] width 167 height 10
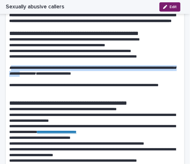
drag, startPoint x: 14, startPoint y: 92, endPoint x: 70, endPoint y: 97, distance: 56.3
click at [70, 76] on em "**********" at bounding box center [92, 71] width 167 height 10
copy em "**********"
